Goal: Information Seeking & Learning: Learn about a topic

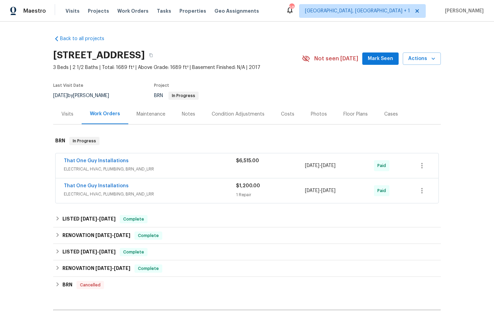
click at [72, 114] on div "Visits" at bounding box center [67, 114] width 12 height 7
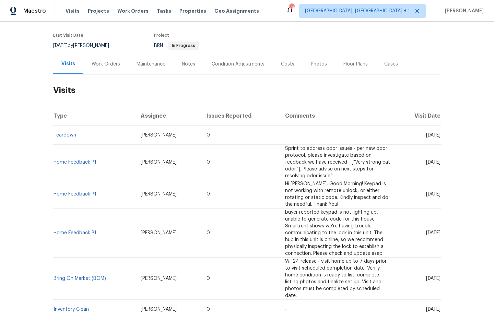
scroll to position [43, 0]
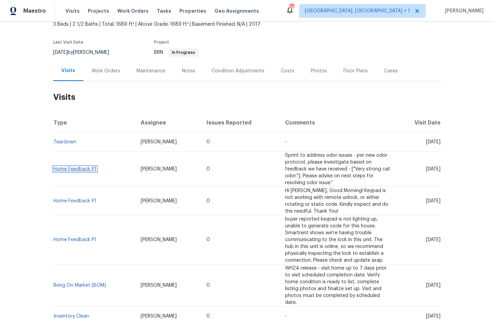
click at [79, 169] on link "Home Feedback P1" at bounding box center [75, 169] width 43 height 5
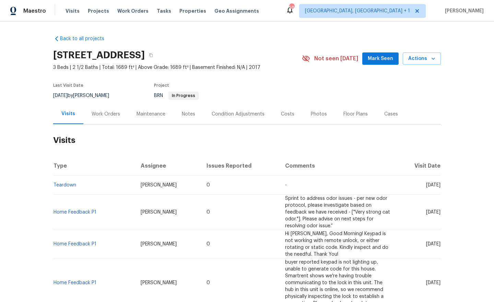
click at [118, 116] on div "Work Orders" at bounding box center [106, 114] width 28 height 7
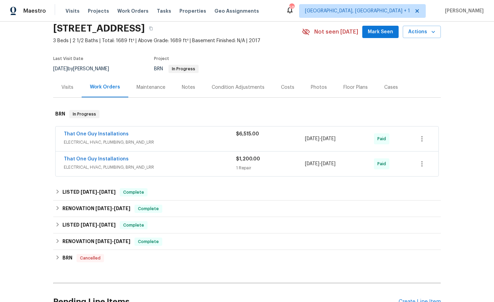
scroll to position [33, 0]
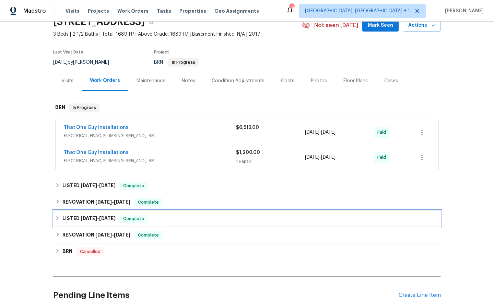
click at [94, 218] on span "[DATE]" at bounding box center [89, 218] width 16 height 5
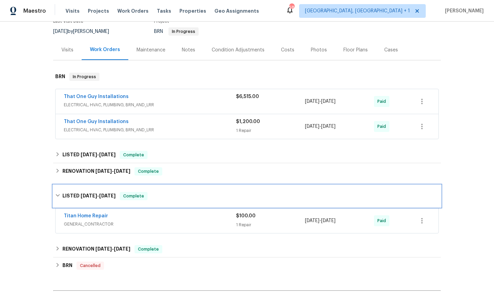
scroll to position [64, 0]
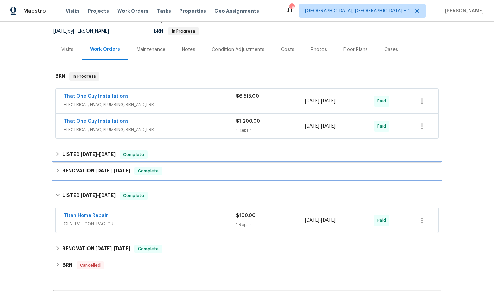
click at [86, 171] on h6 "RENOVATION [DATE] - [DATE]" at bounding box center [96, 171] width 68 height 8
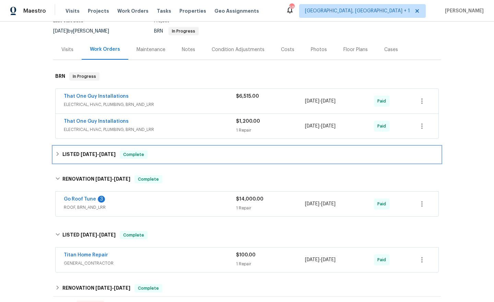
click at [97, 156] on span "[DATE] - [DATE]" at bounding box center [98, 154] width 35 height 5
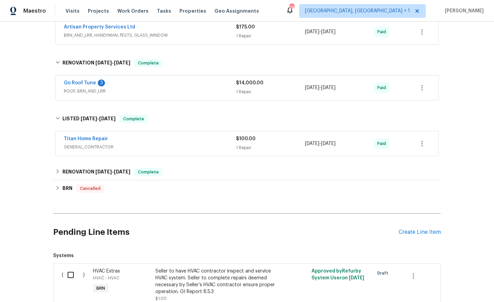
scroll to position [219, 0]
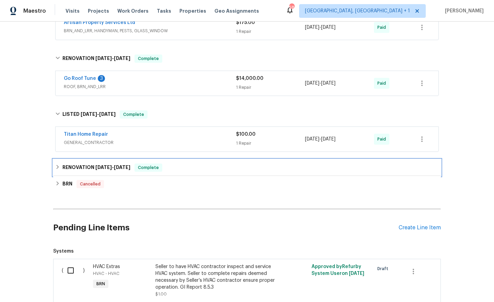
click at [102, 169] on span "11/4/24" at bounding box center [103, 167] width 16 height 5
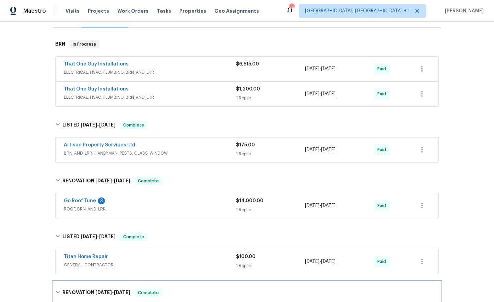
scroll to position [0, 0]
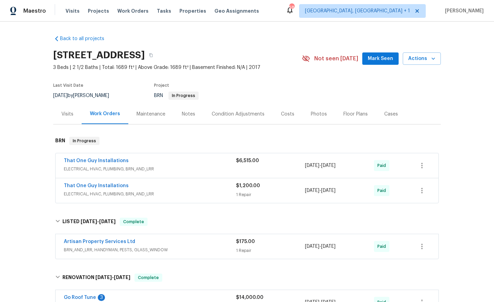
click at [262, 111] on div "Condition Adjustments" at bounding box center [237, 114] width 69 height 20
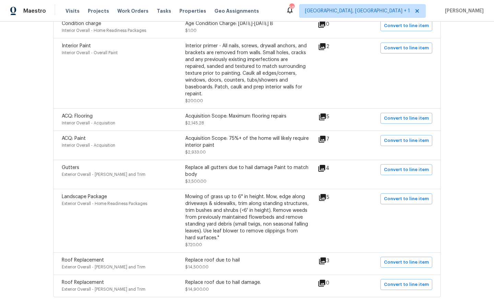
scroll to position [210, 0]
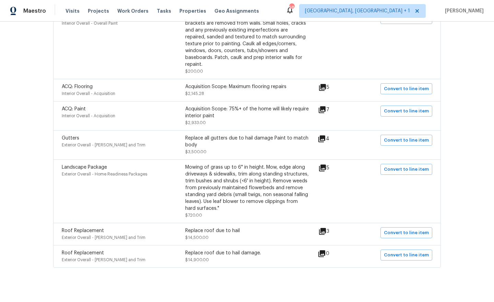
click at [326, 228] on icon at bounding box center [322, 231] width 7 height 7
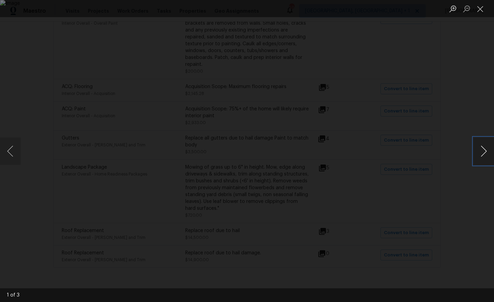
click at [480, 151] on button "Next image" at bounding box center [483, 151] width 21 height 27
click at [482, 8] on button "Close lightbox" at bounding box center [480, 9] width 14 height 12
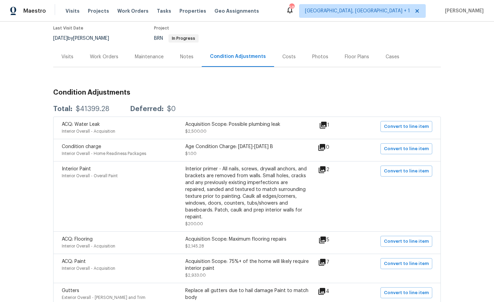
scroll to position [57, 0]
click at [69, 57] on div "Visits" at bounding box center [67, 57] width 12 height 7
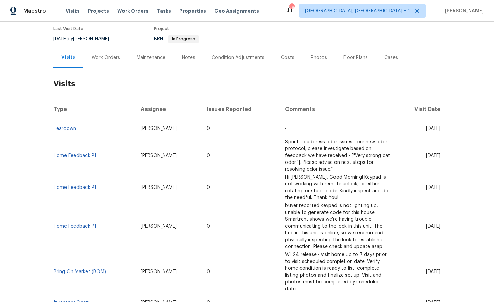
click at [187, 58] on div "Notes" at bounding box center [188, 57] width 13 height 7
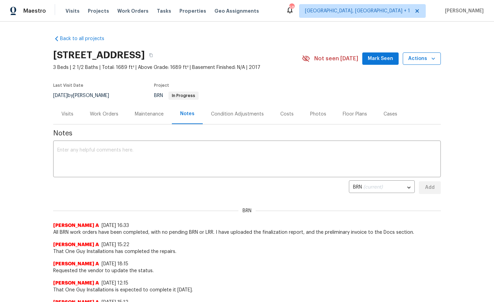
click at [431, 59] on icon "button" at bounding box center [433, 58] width 7 height 7
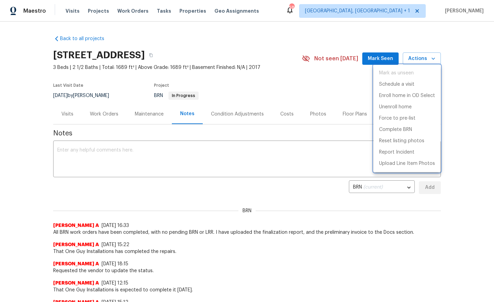
click at [255, 155] on div at bounding box center [247, 151] width 494 height 302
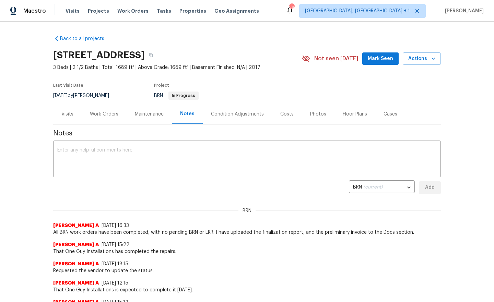
click at [284, 117] on div "Costs" at bounding box center [287, 114] width 30 height 20
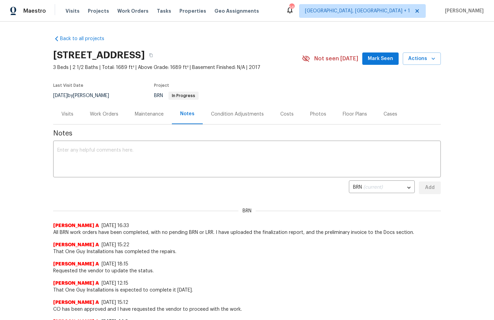
click at [67, 114] on div "Visits" at bounding box center [67, 114] width 12 height 7
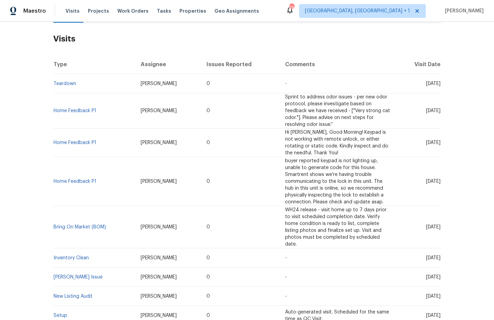
scroll to position [101, 0]
click at [81, 111] on link "Home Feedback P1" at bounding box center [75, 111] width 43 height 5
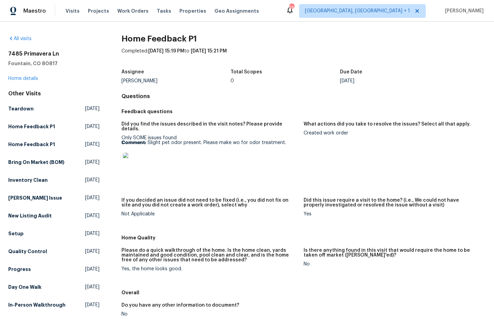
click at [131, 158] on img at bounding box center [134, 164] width 22 height 22
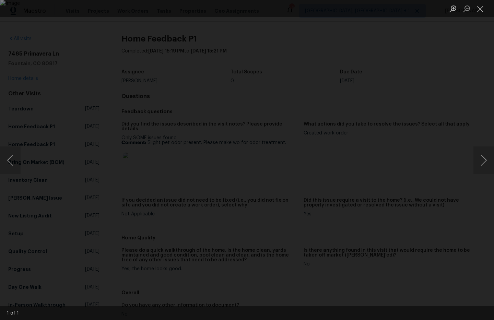
click at [480, 63] on div "Lightbox" at bounding box center [247, 160] width 494 height 320
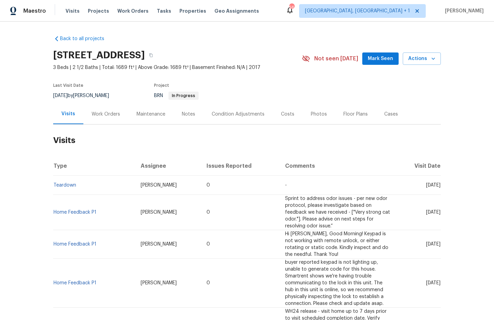
click at [105, 116] on div "Work Orders" at bounding box center [106, 114] width 28 height 7
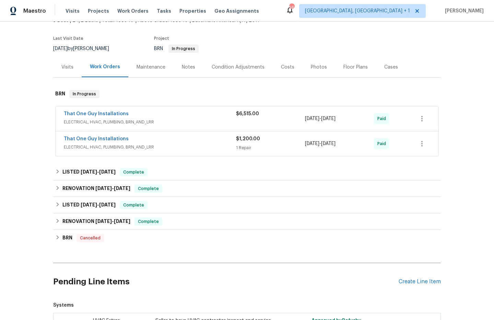
scroll to position [62, 0]
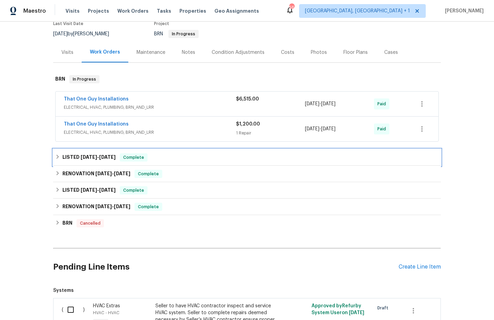
click at [91, 160] on h6 "LISTED 4/9/25 - 4/11/25" at bounding box center [88, 157] width 53 height 8
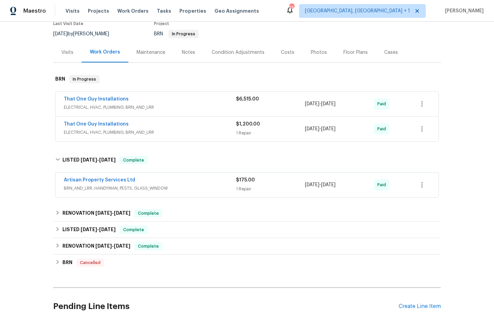
click at [184, 187] on span "BRN_AND_LRR, HANDYMAN, PESTS, GLASS_WINDOW" at bounding box center [150, 188] width 172 height 7
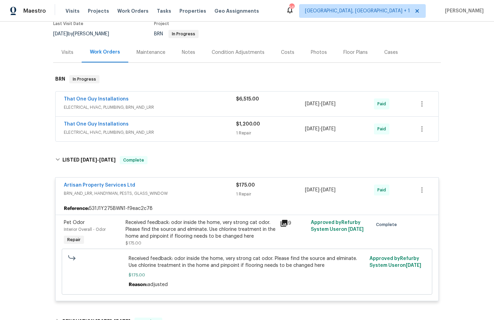
click at [284, 223] on icon at bounding box center [284, 223] width 7 height 7
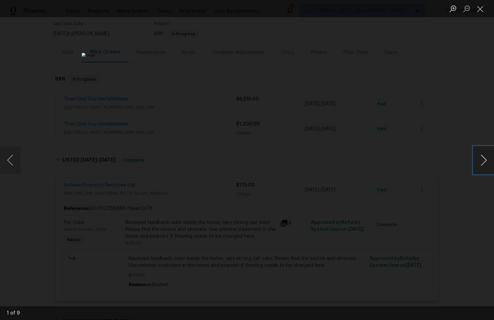
click at [483, 166] on button "Next image" at bounding box center [483, 159] width 21 height 27
click at [482, 160] on button "Next image" at bounding box center [483, 159] width 21 height 27
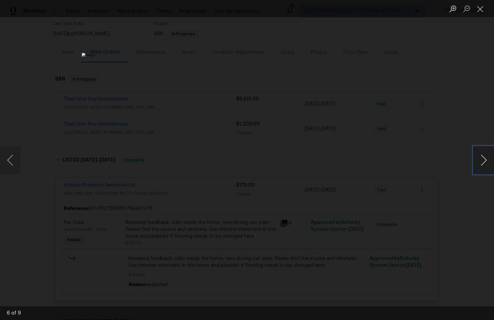
click at [482, 160] on button "Next image" at bounding box center [483, 159] width 21 height 27
click at [484, 160] on button "Next image" at bounding box center [483, 159] width 21 height 27
click at [481, 11] on button "Close lightbox" at bounding box center [480, 9] width 14 height 12
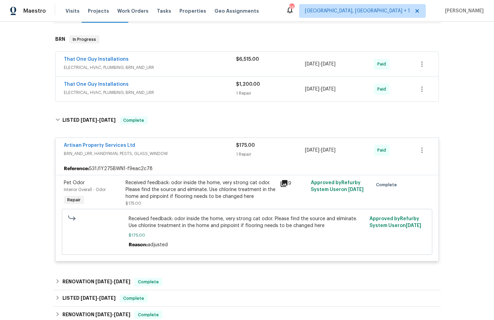
scroll to position [70, 0]
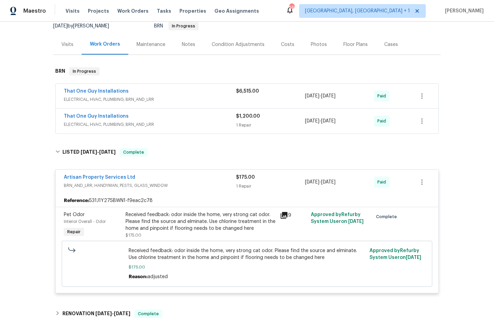
click at [172, 221] on div "Received feedback: odor inside the home, very strong cat odor. Please find the …" at bounding box center [201, 221] width 150 height 21
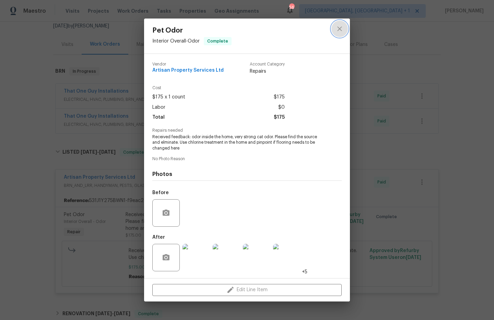
click at [342, 29] on icon "close" at bounding box center [340, 29] width 8 height 8
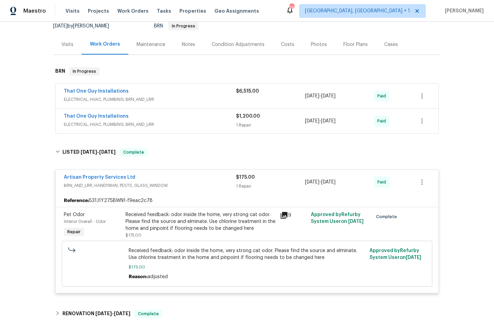
click at [185, 184] on span "BRN_AND_LRR, HANDYMAN, PESTS, GLASS_WINDOW" at bounding box center [150, 185] width 172 height 7
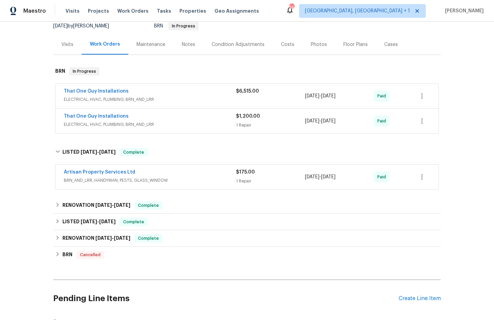
click at [187, 184] on span "BRN_AND_LRR, HANDYMAN, PESTS, GLASS_WINDOW" at bounding box center [150, 180] width 172 height 7
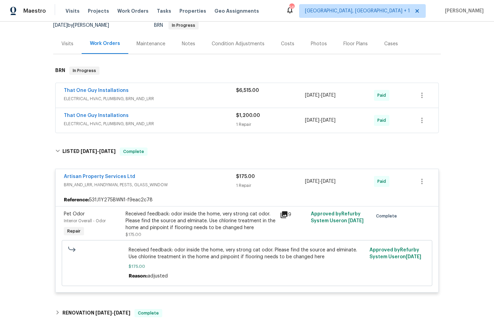
scroll to position [69, 0]
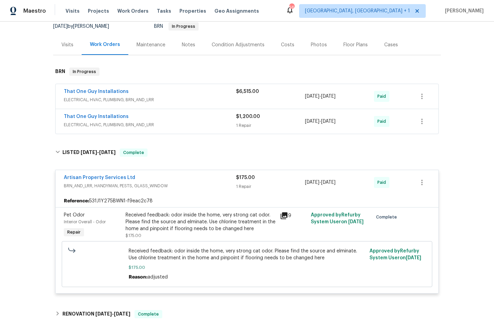
click at [67, 43] on div "Visits" at bounding box center [67, 45] width 12 height 7
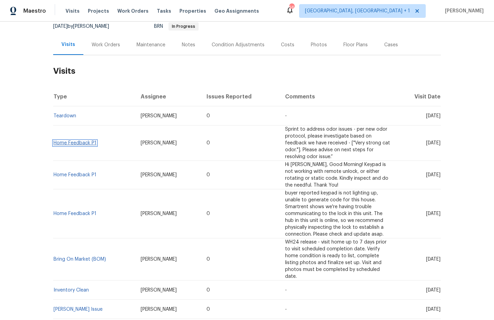
click at [84, 143] on link "Home Feedback P1" at bounding box center [75, 143] width 43 height 5
